Goal: Use online tool/utility: Use online tool/utility

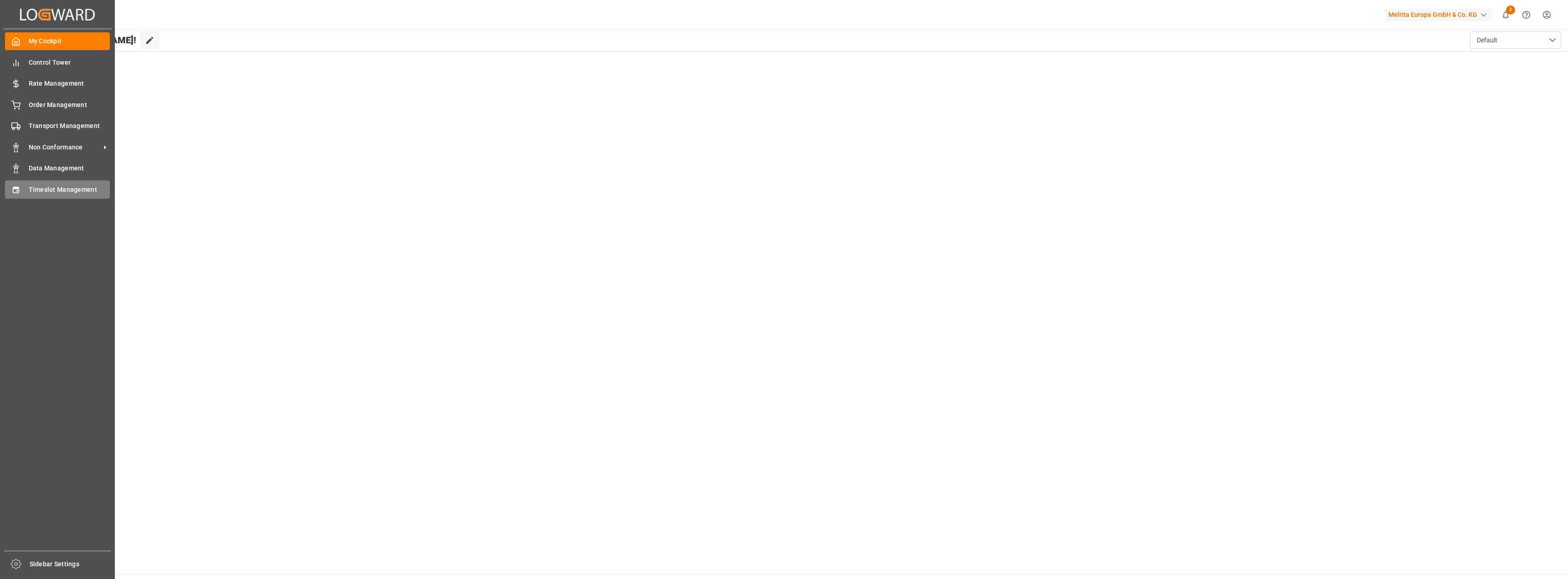
click at [17, 192] on icon at bounding box center [16, 190] width 9 height 9
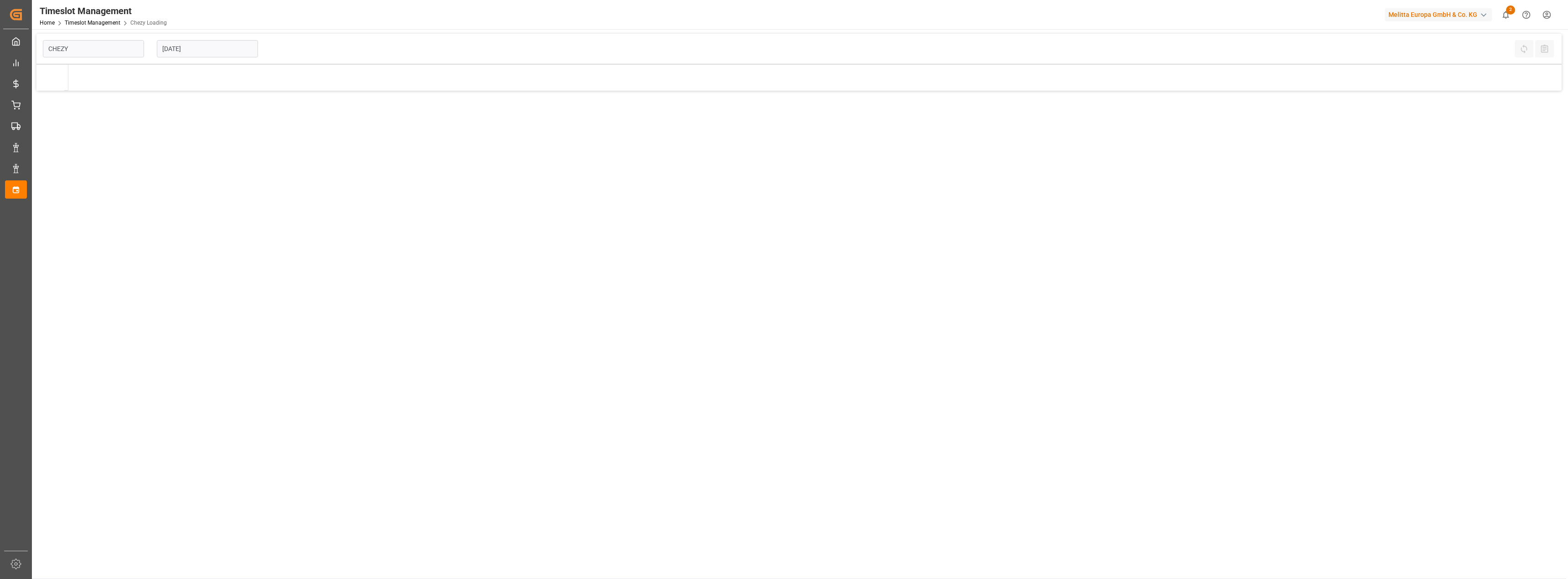
type input "Chezy Loading"
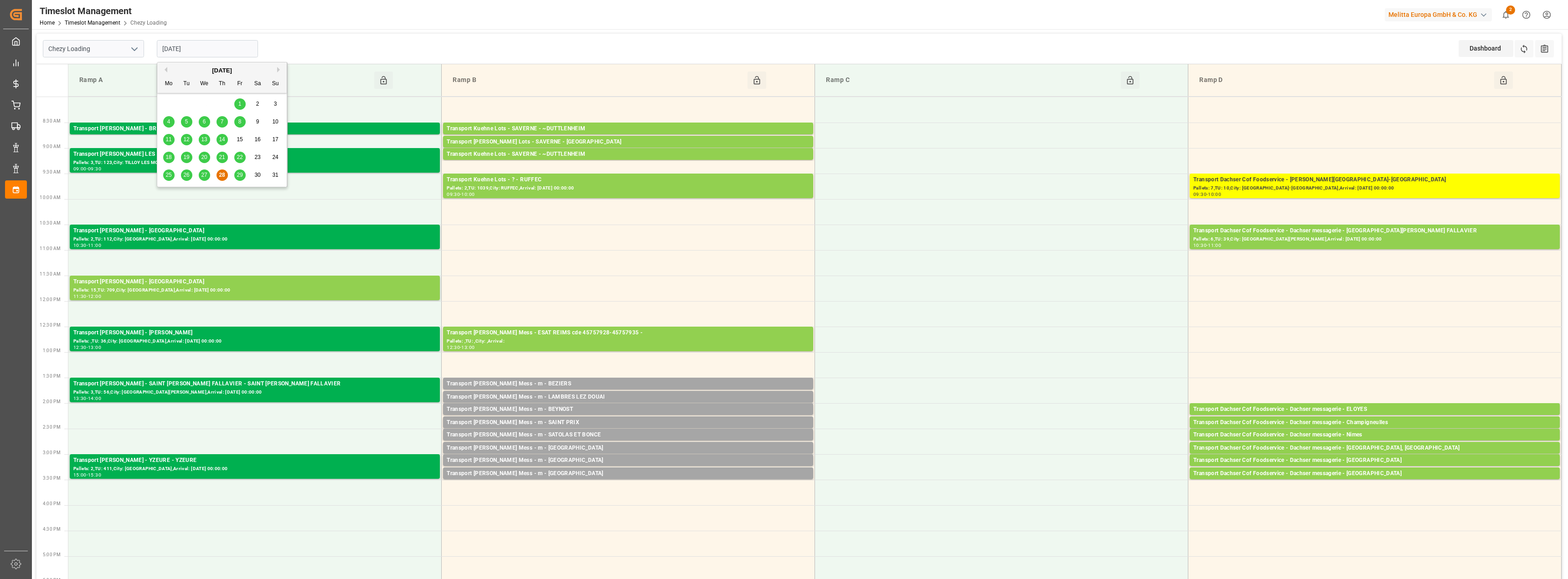
click at [206, 44] on input "[DATE]" at bounding box center [208, 49] width 101 height 17
click at [239, 173] on span "29" at bounding box center [240, 175] width 6 height 6
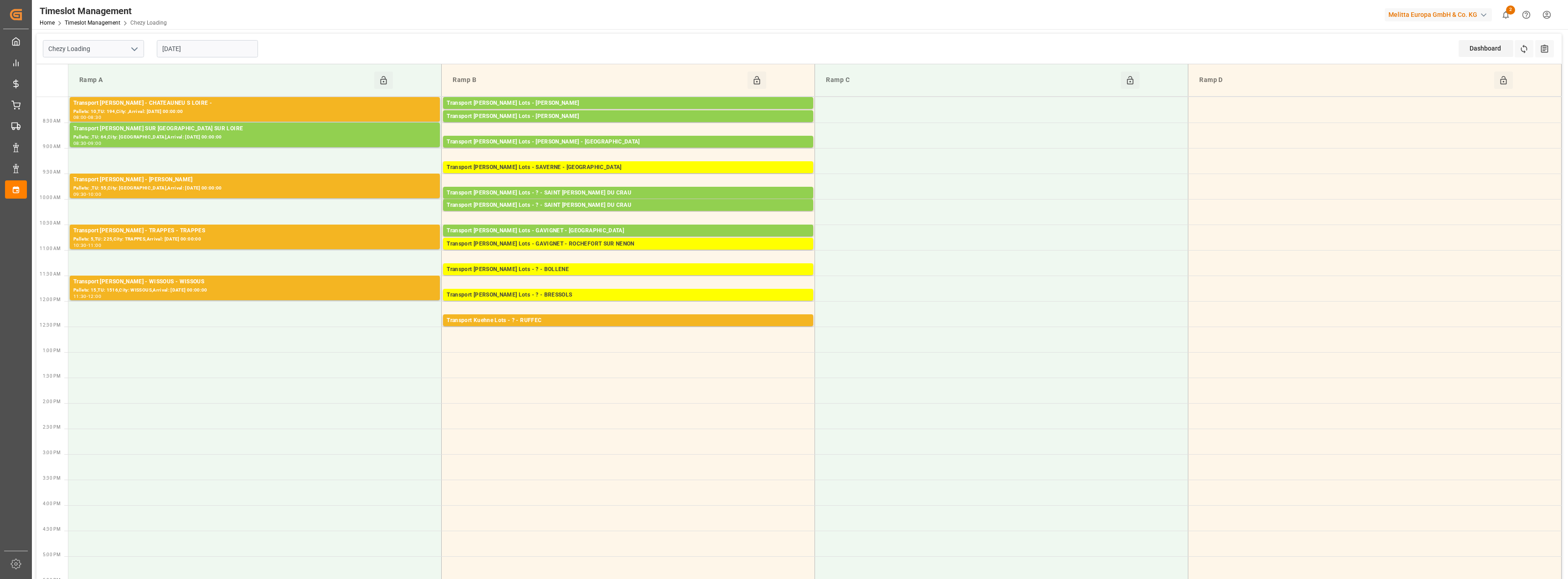
click at [190, 50] on input "[DATE]" at bounding box center [208, 49] width 101 height 17
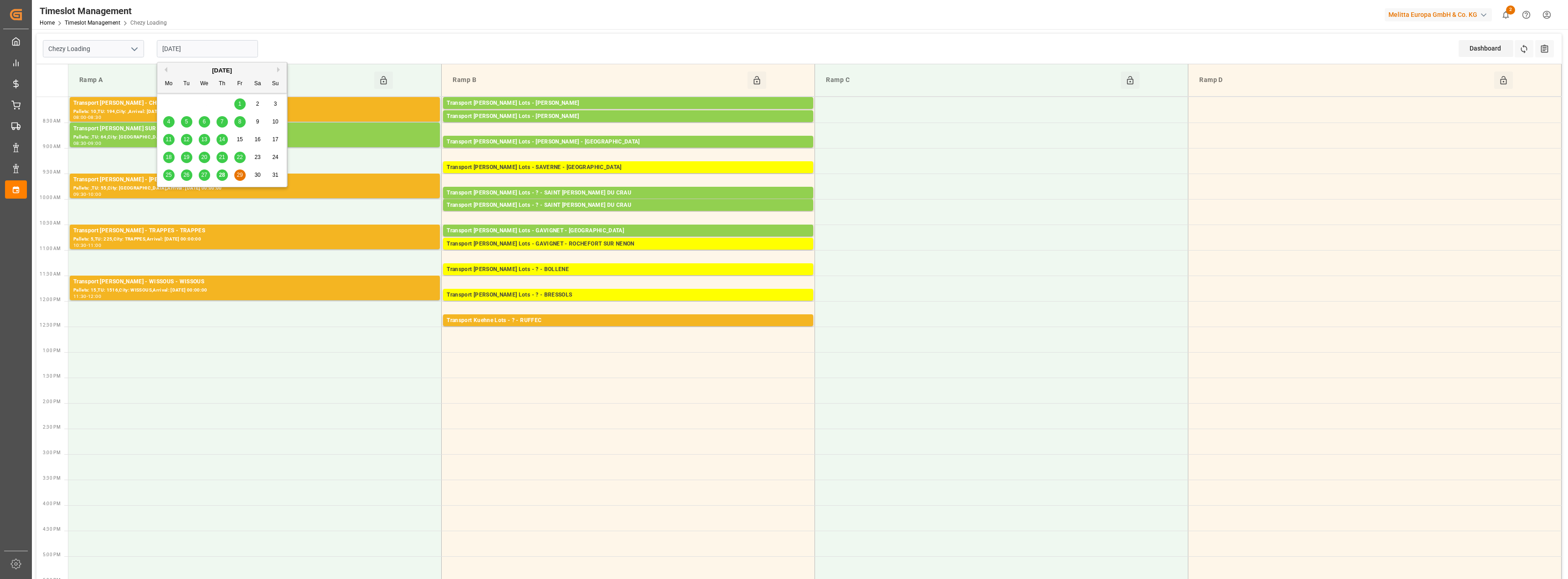
click at [221, 178] on span "28" at bounding box center [222, 175] width 6 height 6
type input "[DATE]"
